Goal: Task Accomplishment & Management: Use online tool/utility

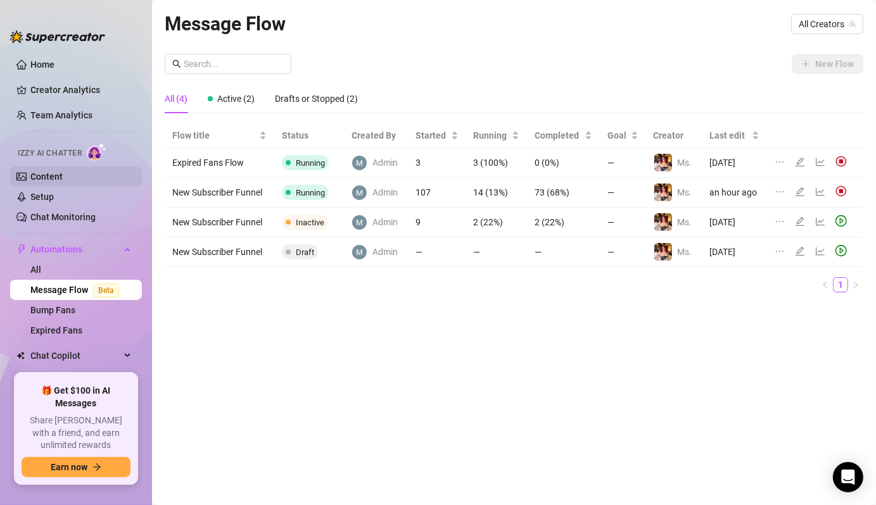
click at [63, 175] on link "Content" at bounding box center [46, 177] width 32 height 10
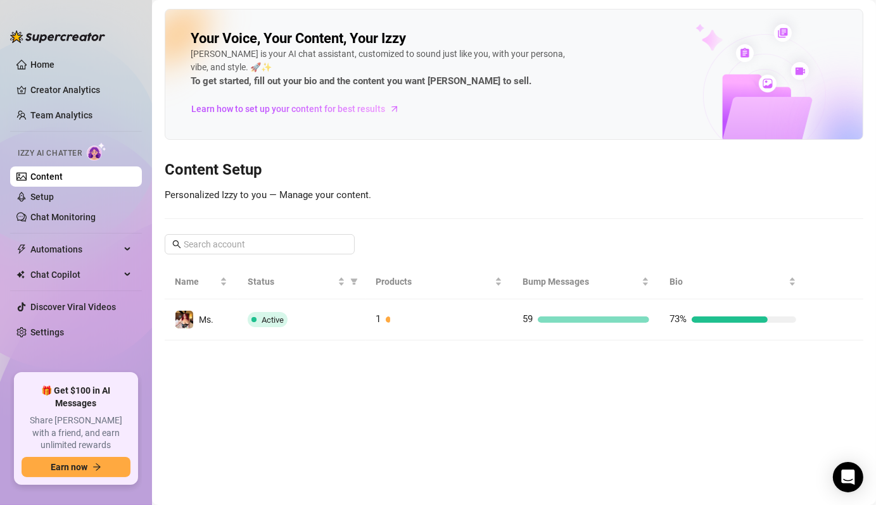
drag, startPoint x: 588, startPoint y: 320, endPoint x: 595, endPoint y: 323, distance: 6.8
click at [588, 320] on div at bounding box center [593, 320] width 111 height 6
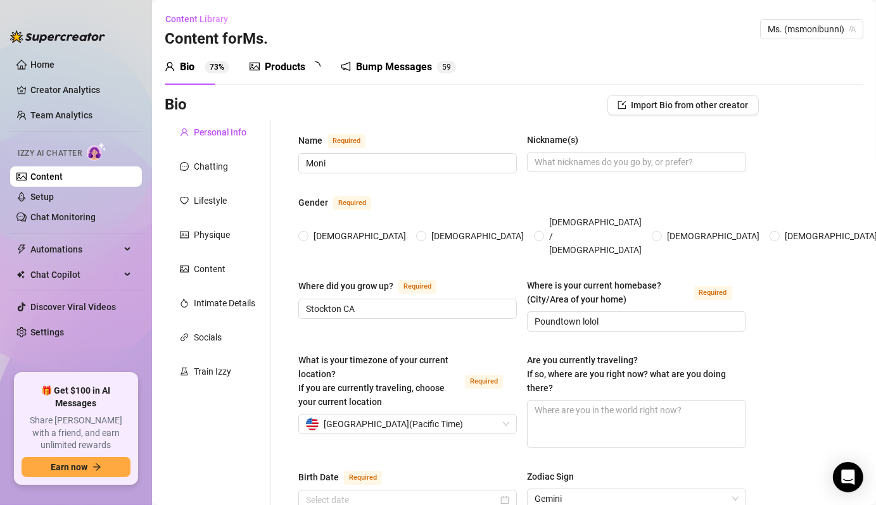
click at [397, 68] on div "Bump Messages" at bounding box center [394, 67] width 76 height 15
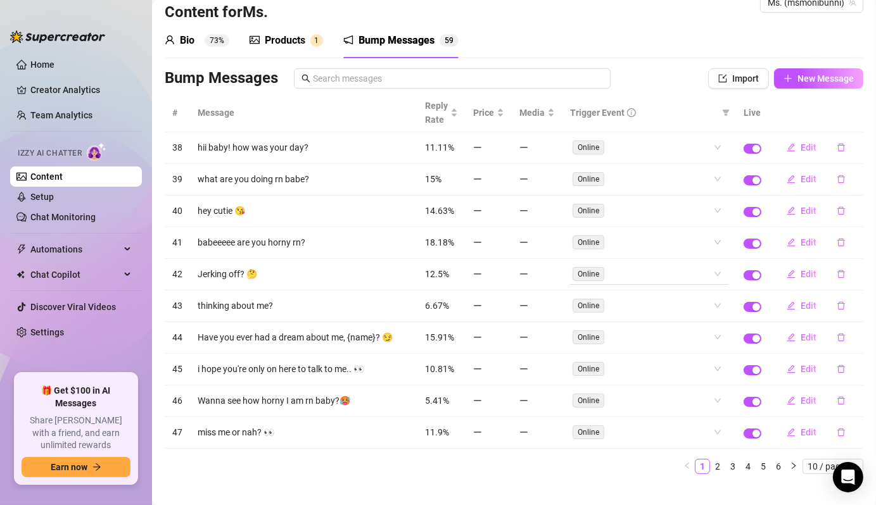
scroll to position [38, 0]
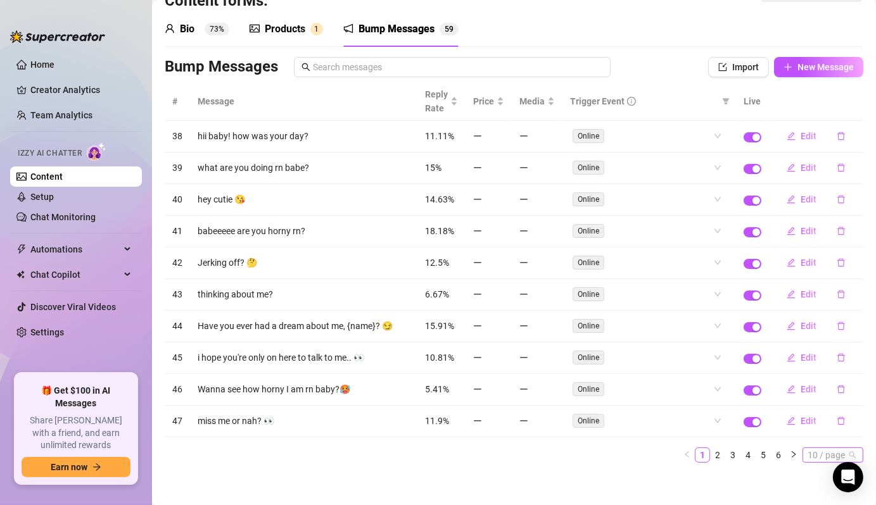
click at [808, 448] on span "10 / page" at bounding box center [832, 455] width 51 height 14
click at [773, 448] on link "6" at bounding box center [778, 455] width 14 height 14
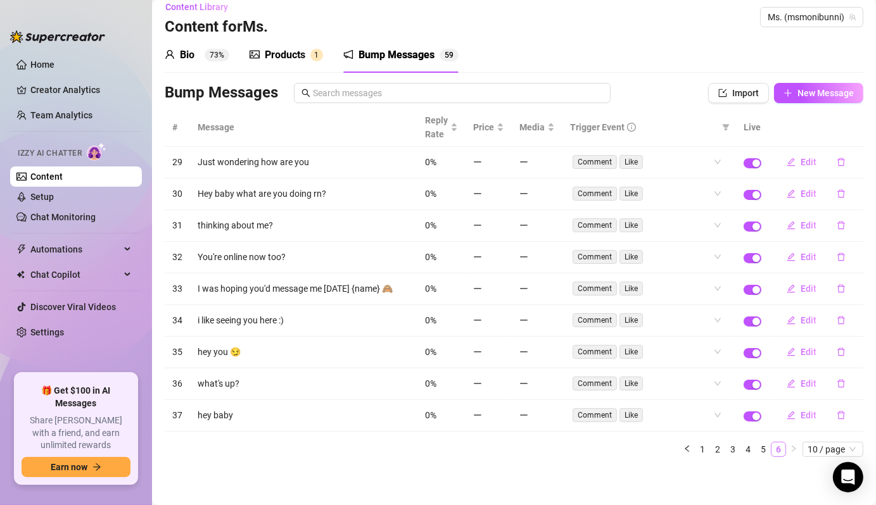
scroll to position [7, 0]
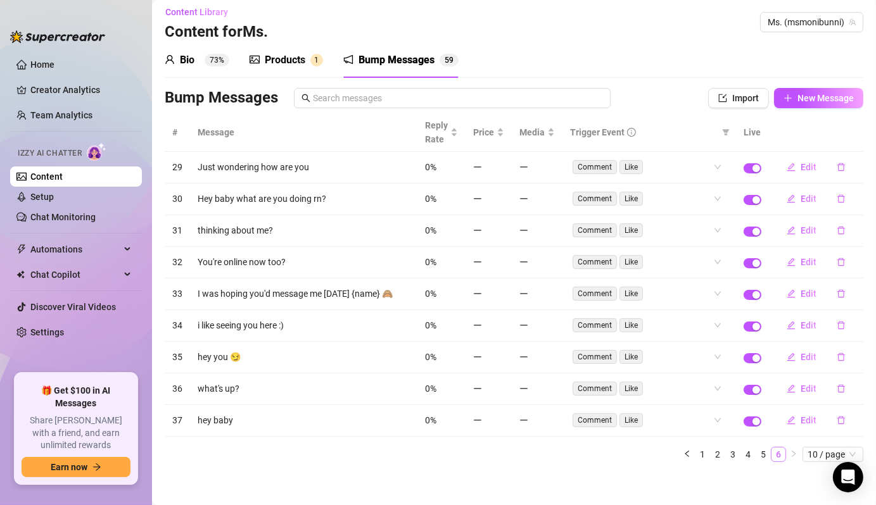
click at [771, 448] on link "6" at bounding box center [778, 455] width 14 height 14
click at [756, 448] on link "5" at bounding box center [763, 455] width 14 height 14
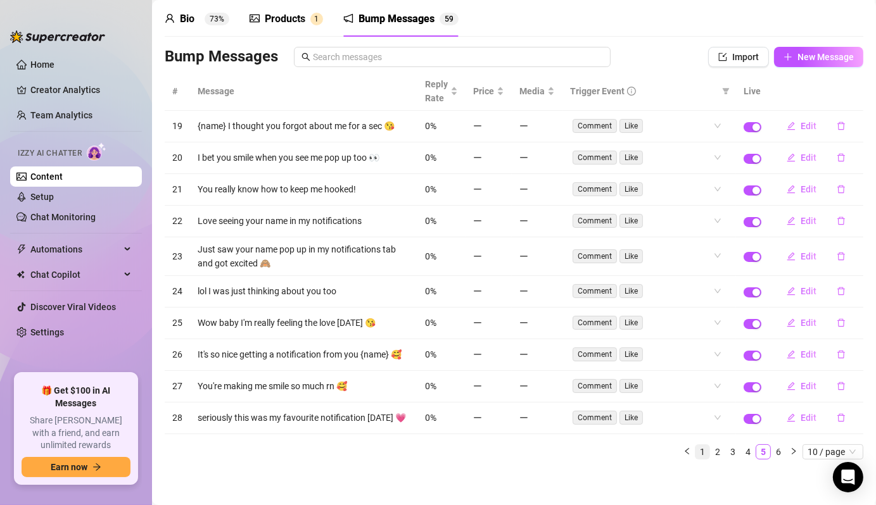
scroll to position [60, 0]
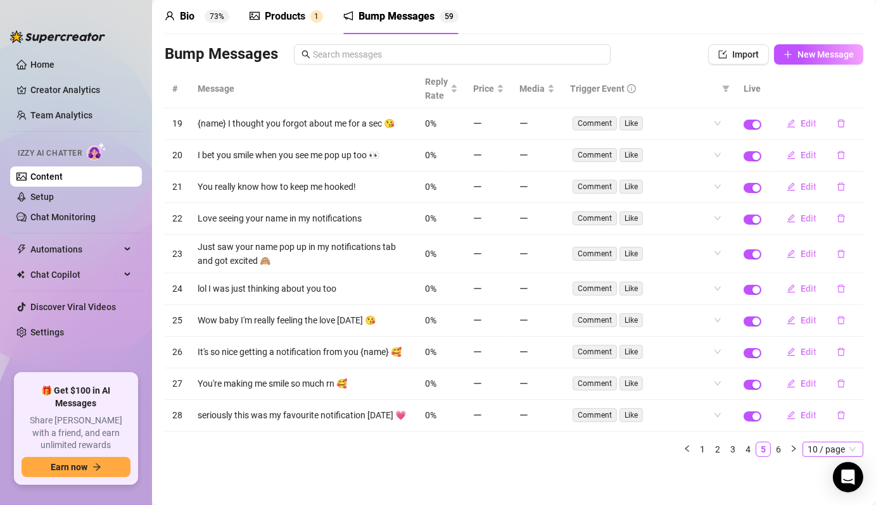
click at [818, 448] on span "10 / page" at bounding box center [832, 450] width 51 height 14
click at [817, 423] on div "100 / page" at bounding box center [834, 427] width 42 height 14
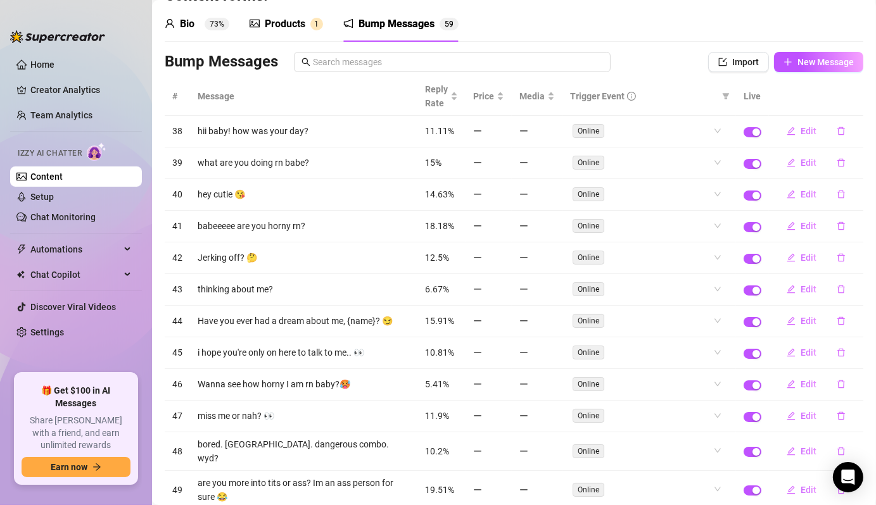
scroll to position [0, 0]
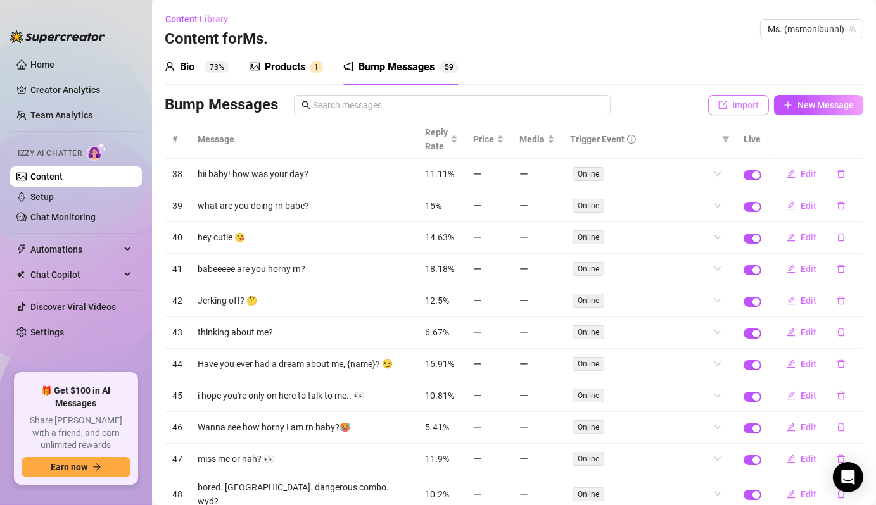
click at [739, 111] on button "Import" at bounding box center [738, 105] width 61 height 20
type textarea "Type your message here..."
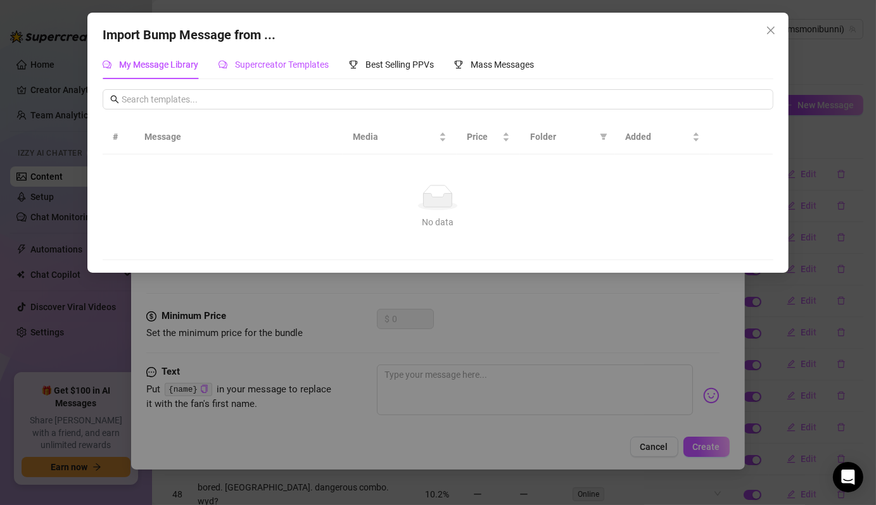
click at [303, 65] on span "Supercreator Templates" at bounding box center [282, 65] width 94 height 10
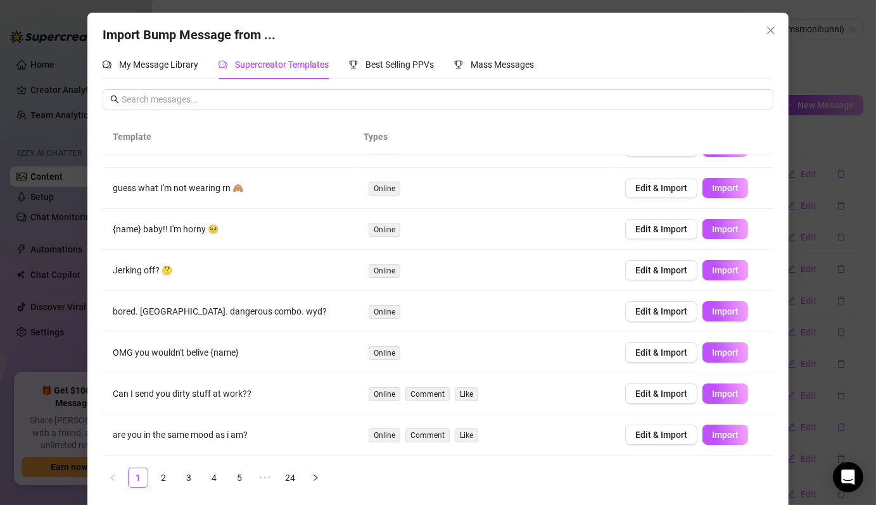
scroll to position [107, 0]
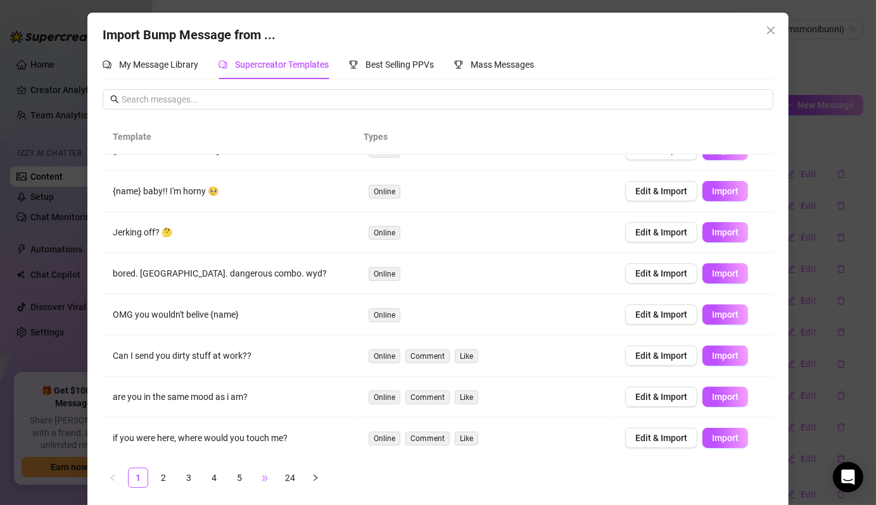
click at [258, 477] on span "•••" at bounding box center [265, 478] width 20 height 20
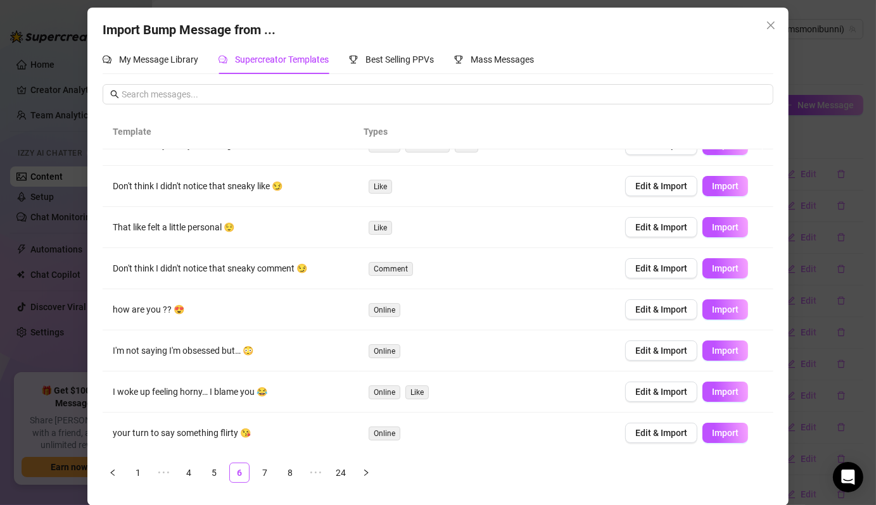
click at [296, 470] on ul "1 ••• 4 5 6 7 8 ••• 24" at bounding box center [438, 473] width 670 height 20
click at [294, 472] on link "8" at bounding box center [290, 473] width 19 height 19
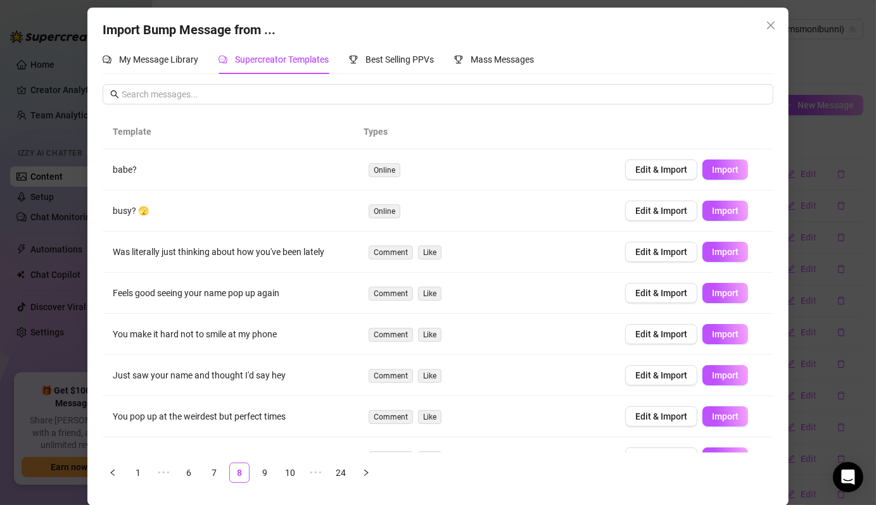
scroll to position [115, 0]
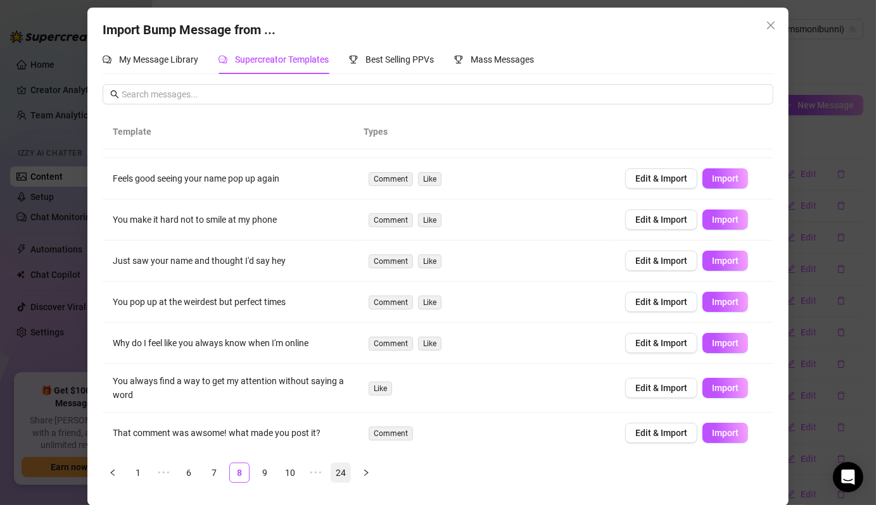
click at [338, 477] on link "24" at bounding box center [340, 473] width 19 height 19
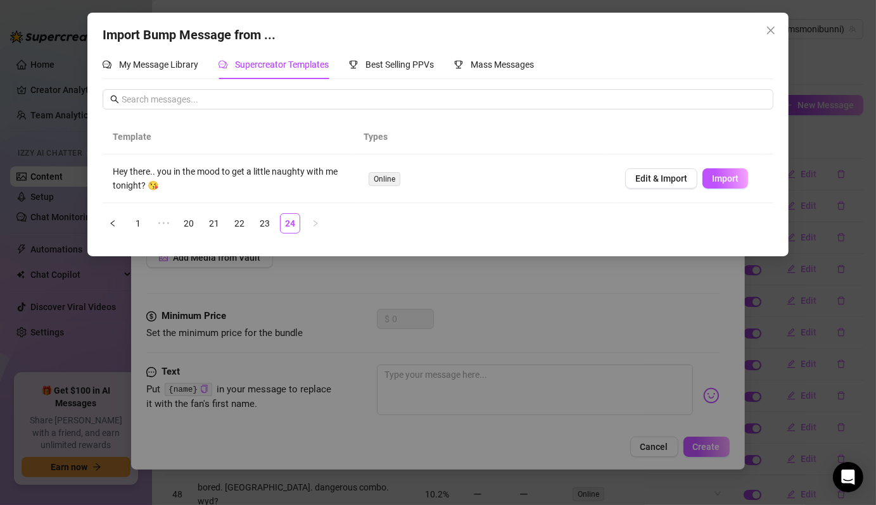
click at [536, 328] on div "Import Bump Message from ... My Message Library Supercreator Templates Best Sel…" at bounding box center [438, 252] width 876 height 505
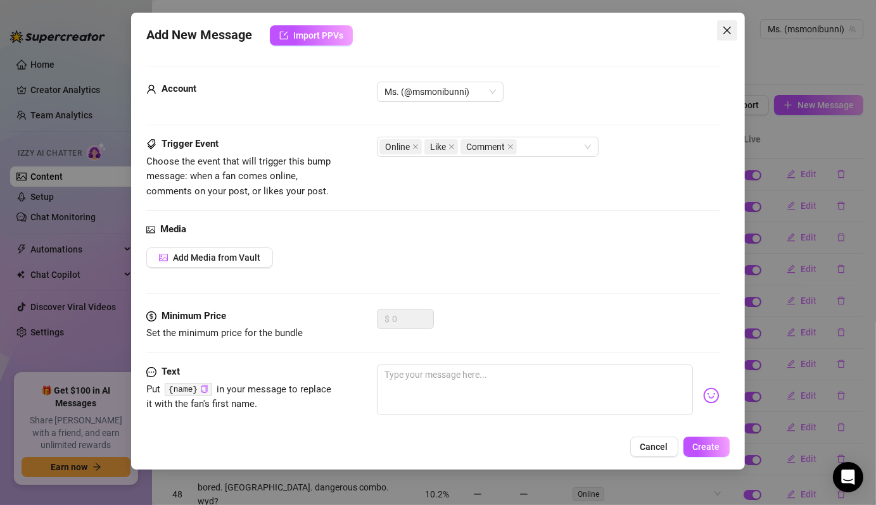
click at [733, 34] on span "Close" at bounding box center [727, 30] width 20 height 10
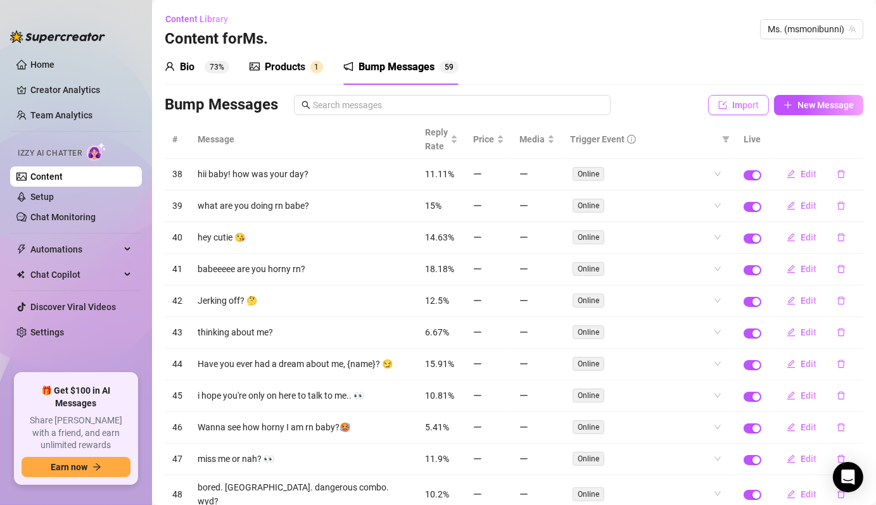
click at [738, 103] on span "Import" at bounding box center [745, 105] width 27 height 10
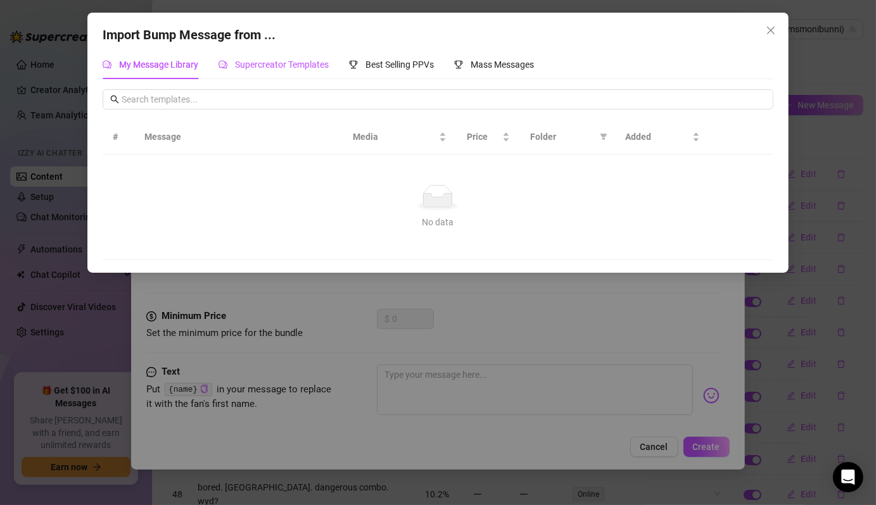
click at [307, 69] on span "Supercreator Templates" at bounding box center [282, 65] width 94 height 10
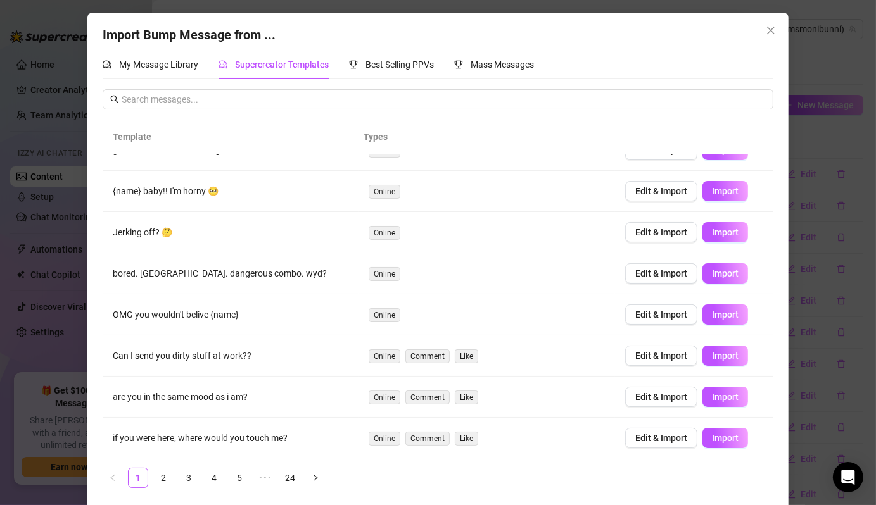
scroll to position [5, 0]
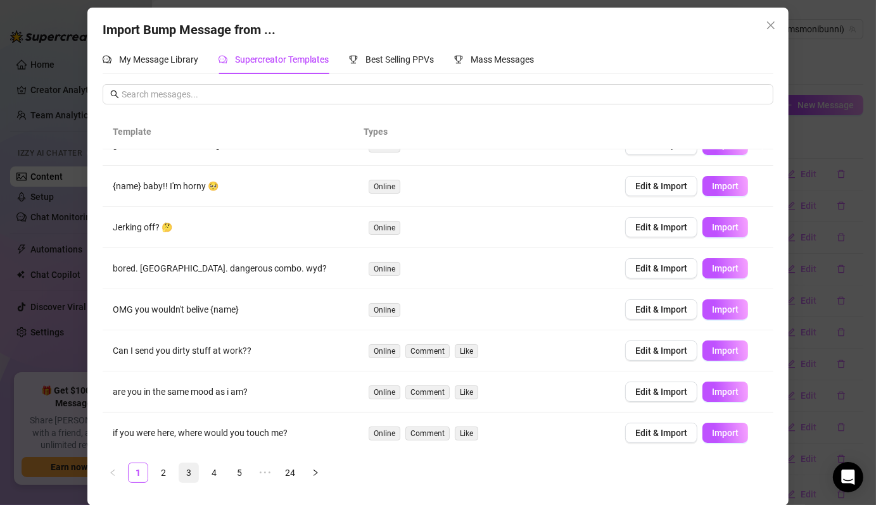
click at [188, 472] on link "3" at bounding box center [188, 473] width 19 height 19
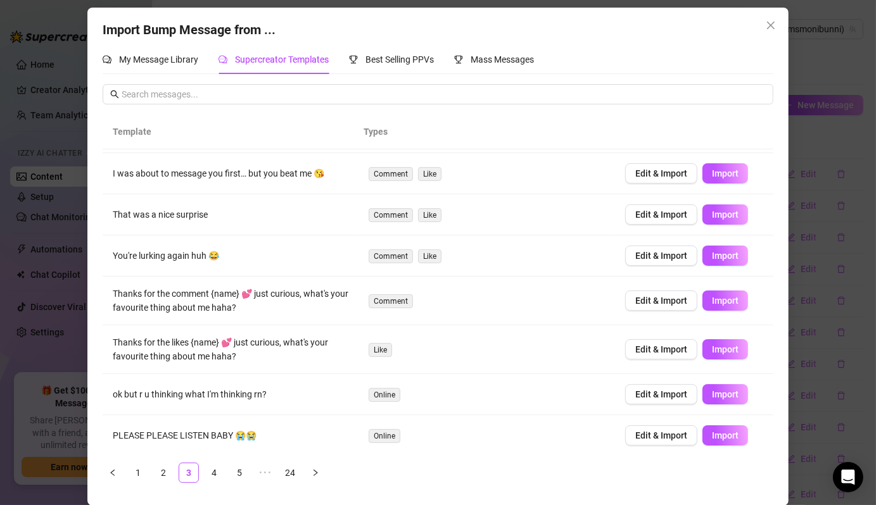
scroll to position [130, 0]
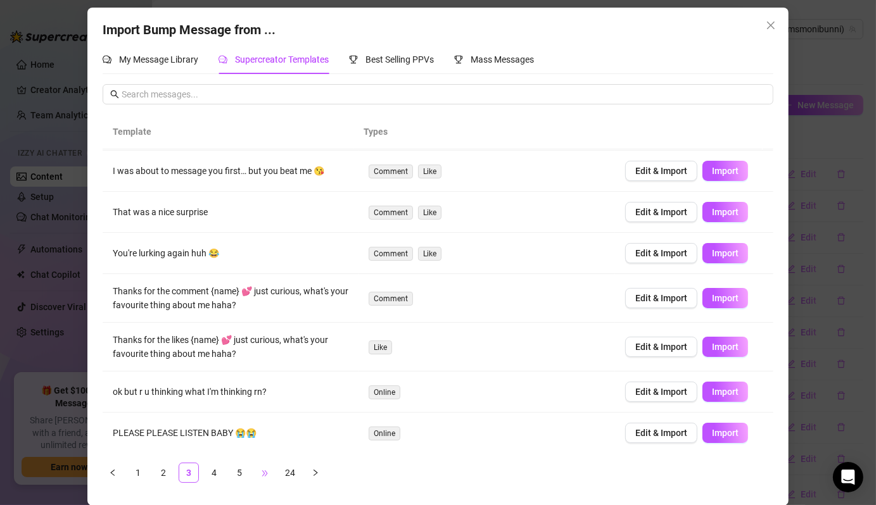
click at [256, 474] on span "•••" at bounding box center [265, 473] width 20 height 20
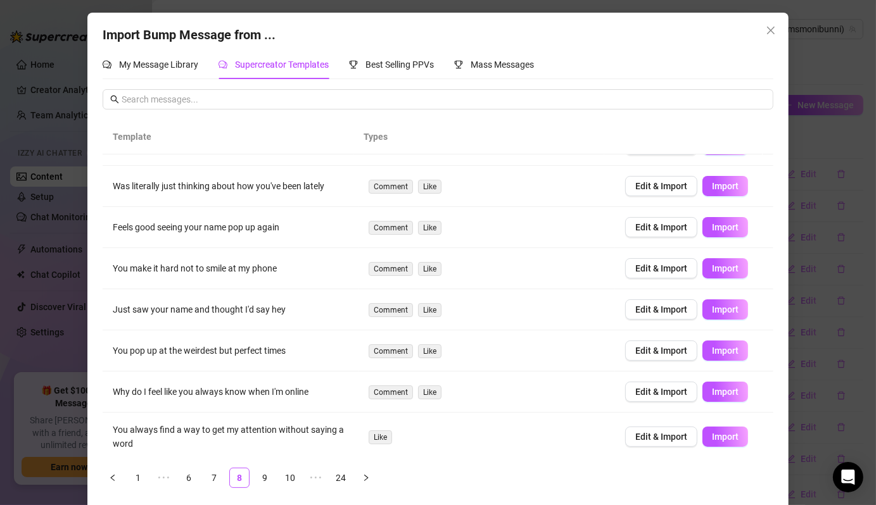
scroll to position [115, 0]
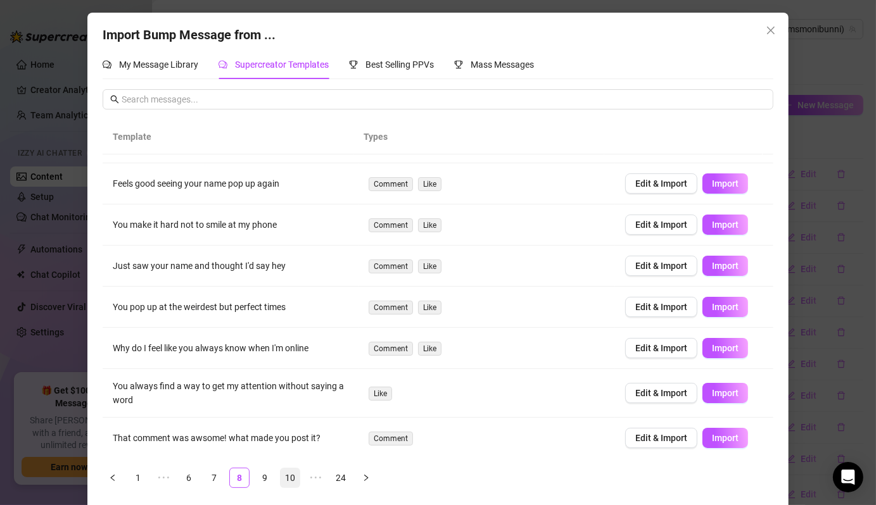
click at [262, 480] on link "9" at bounding box center [264, 478] width 19 height 19
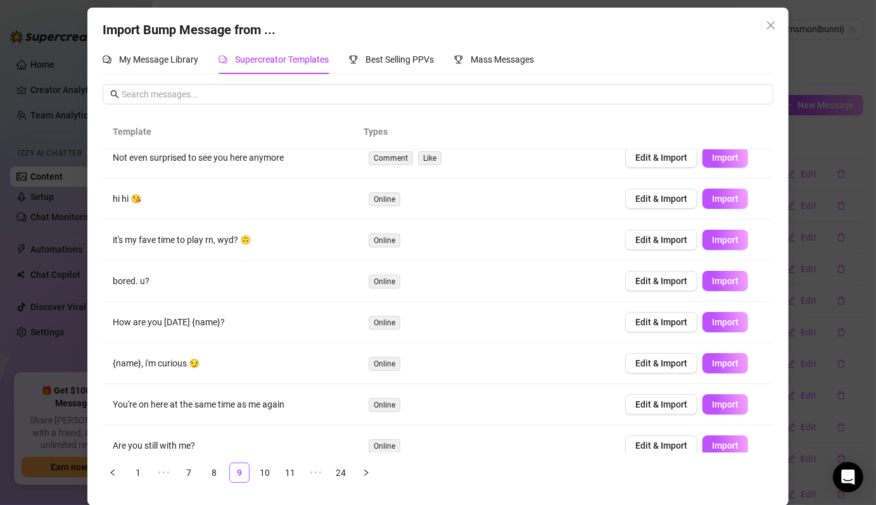
scroll to position [0, 0]
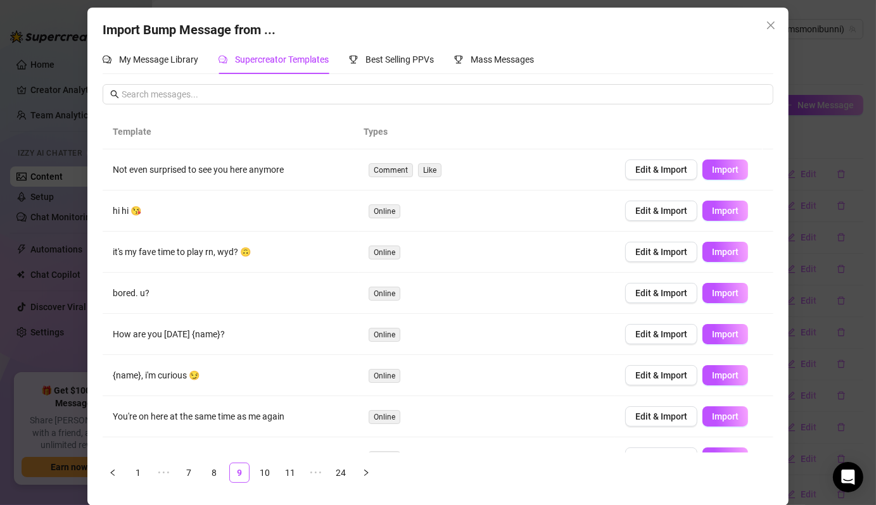
click at [820, 129] on div "Import Bump Message from ... My Message Library Supercreator Templates Best Sel…" at bounding box center [438, 252] width 876 height 505
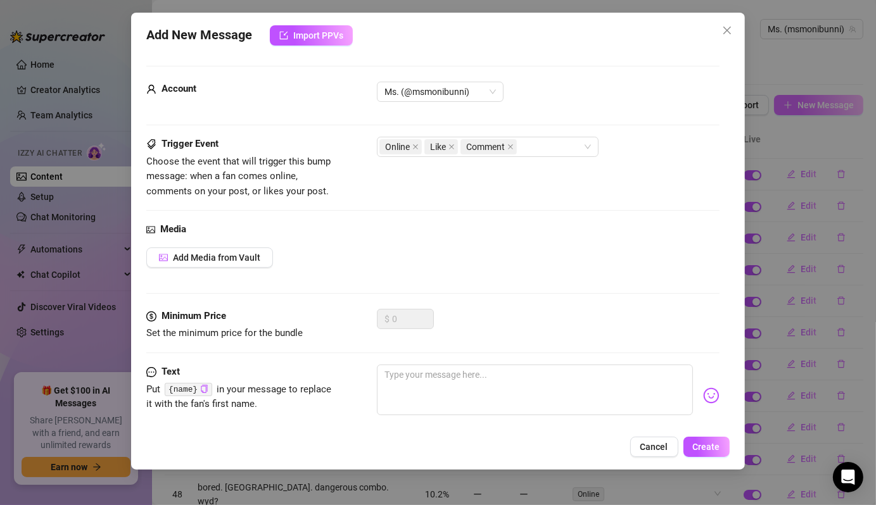
click at [790, 98] on div "Add New Message Import PPVs Account Ms. (@msmonibunni) Trigger Event Choose the…" at bounding box center [438, 252] width 876 height 505
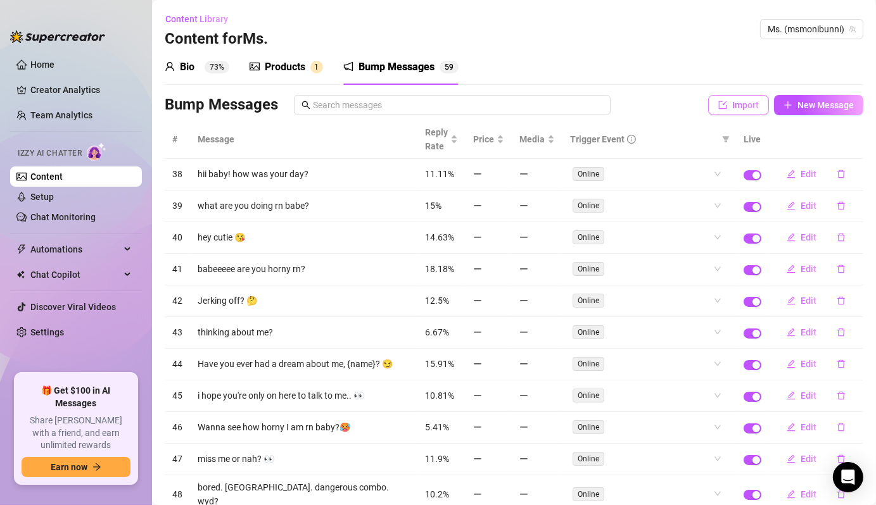
click at [742, 113] on button "Import" at bounding box center [738, 105] width 61 height 20
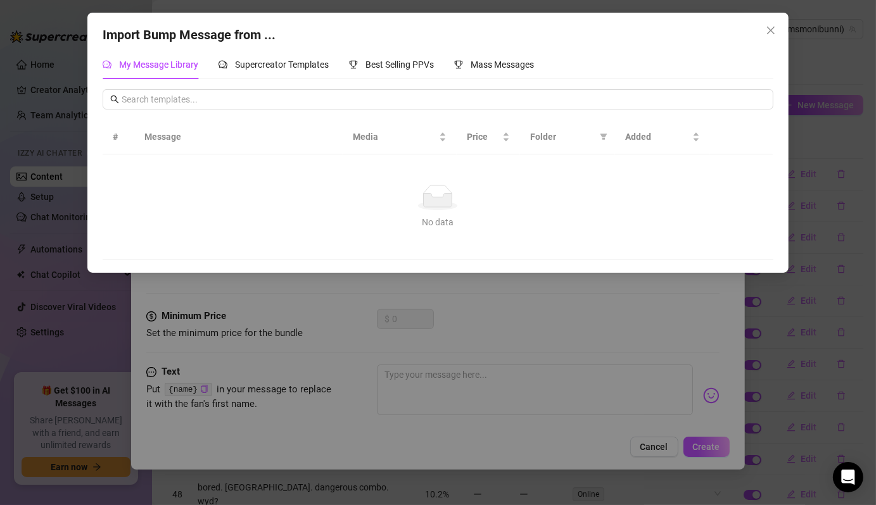
click at [315, 361] on div "Import Bump Message from ... My Message Library Supercreator Templates Best Sel…" at bounding box center [438, 252] width 876 height 505
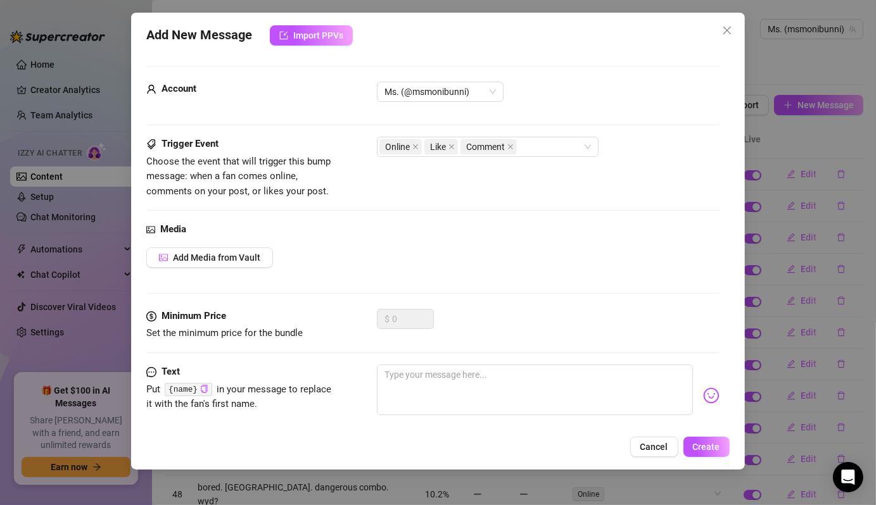
scroll to position [20, 0]
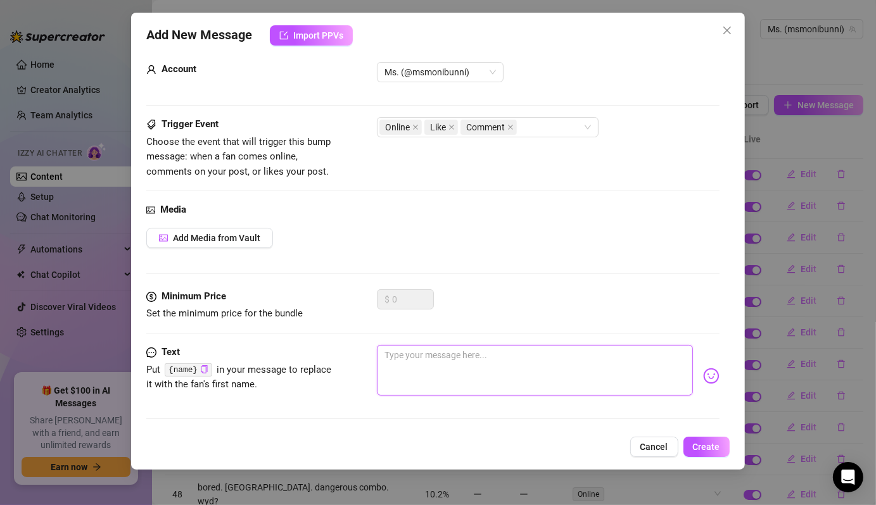
click at [470, 376] on textarea at bounding box center [534, 370] width 315 height 51
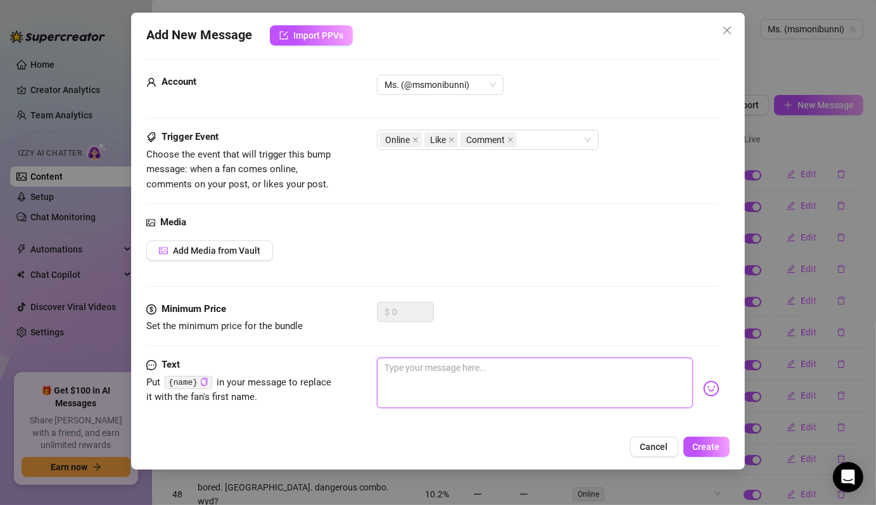
scroll to position [0, 0]
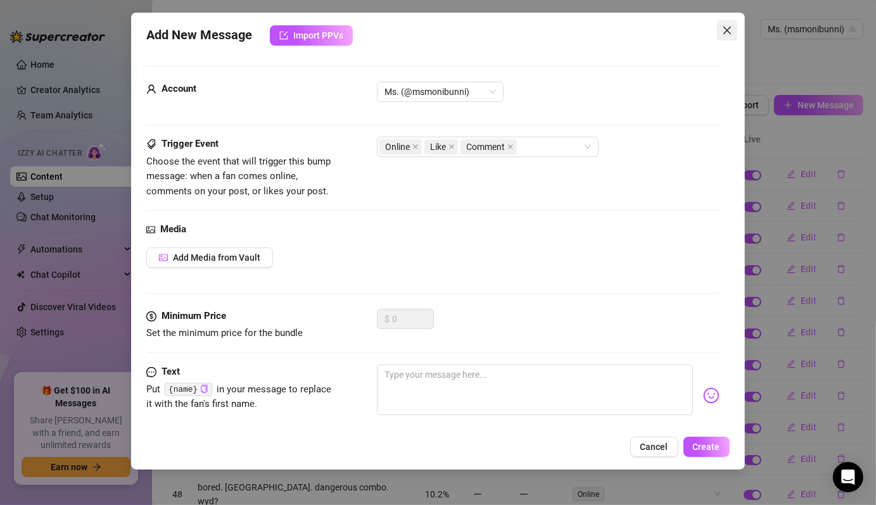
click at [728, 28] on icon "close" at bounding box center [727, 30] width 10 height 10
